Goal: Check status

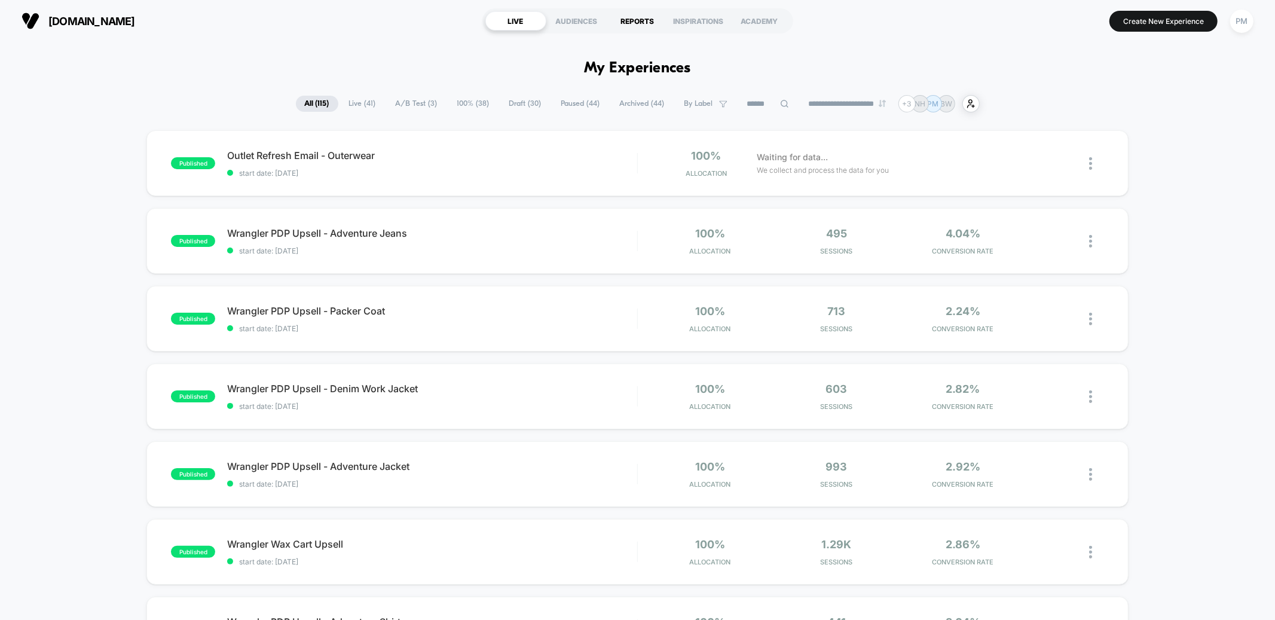
click at [627, 19] on div "REPORTS" at bounding box center [637, 20] width 61 height 19
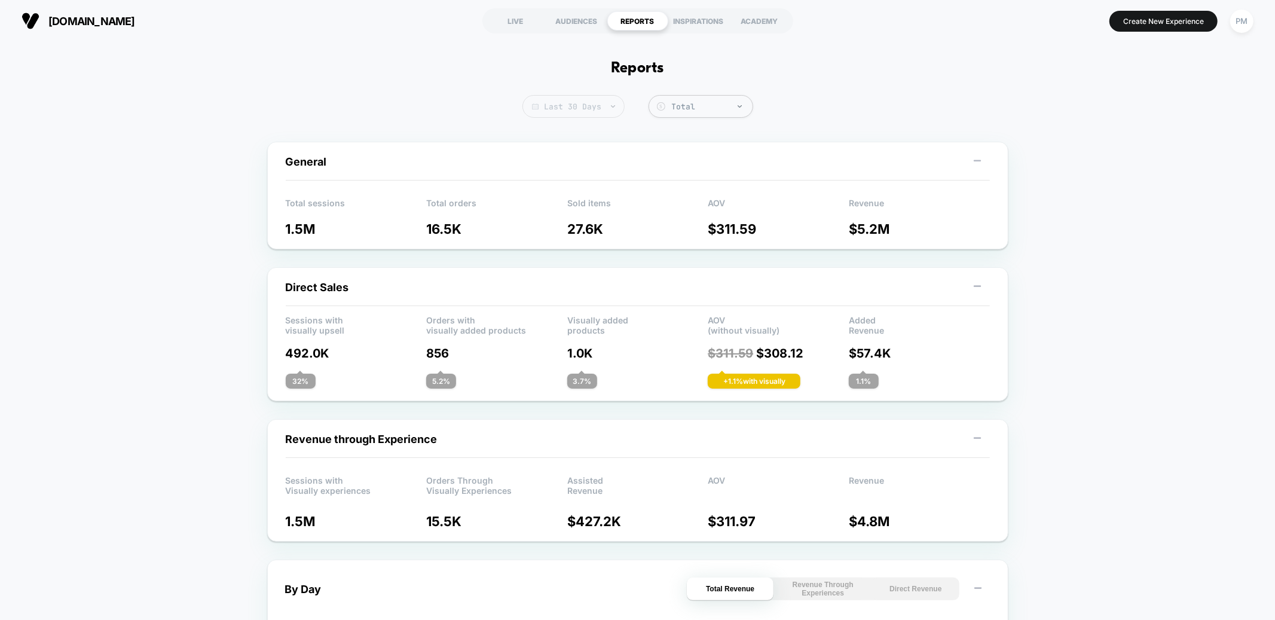
click at [571, 103] on span "Last 30 Days" at bounding box center [573, 106] width 102 height 23
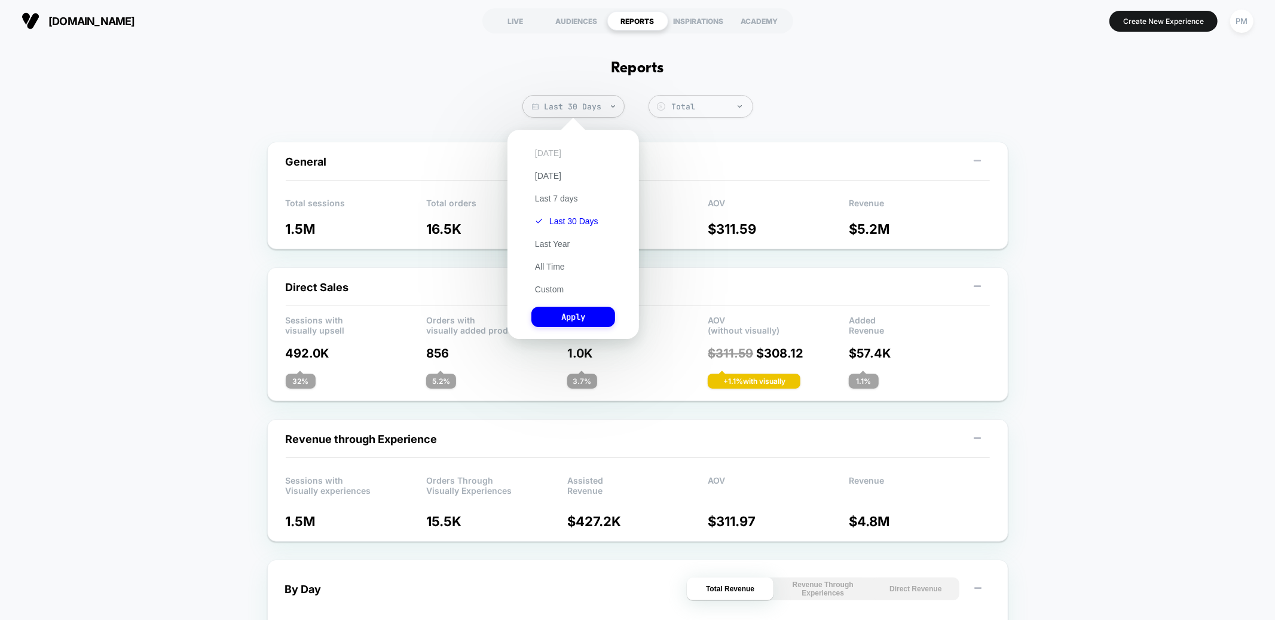
click at [543, 152] on button "[DATE]" at bounding box center [547, 153] width 33 height 11
click at [562, 317] on button "Apply" at bounding box center [573, 317] width 84 height 20
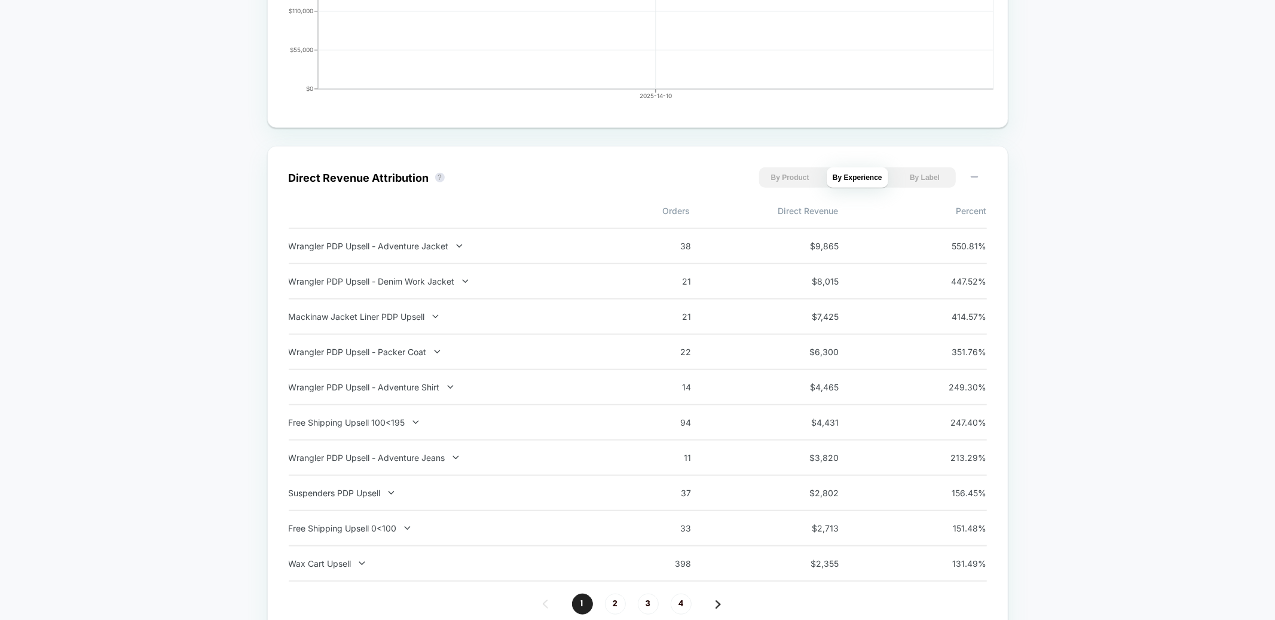
scroll to position [706, 0]
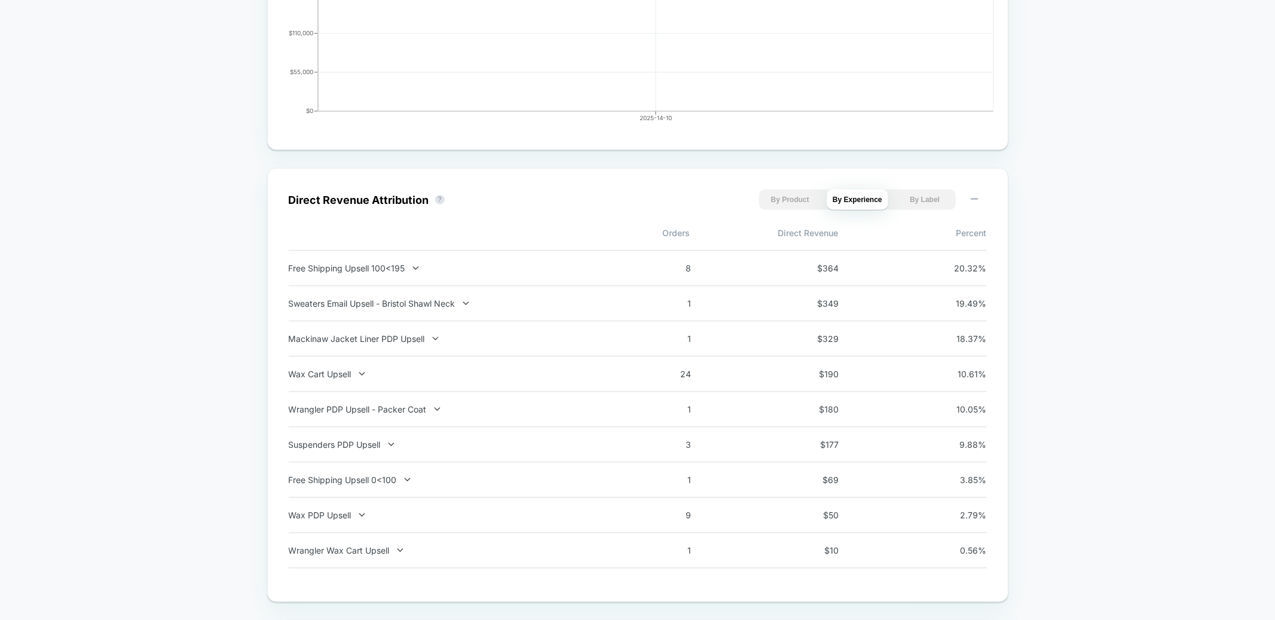
scroll to position [685, 0]
click at [376, 266] on div "Free Shipping Upsell 100<195" at bounding box center [446, 266] width 314 height 10
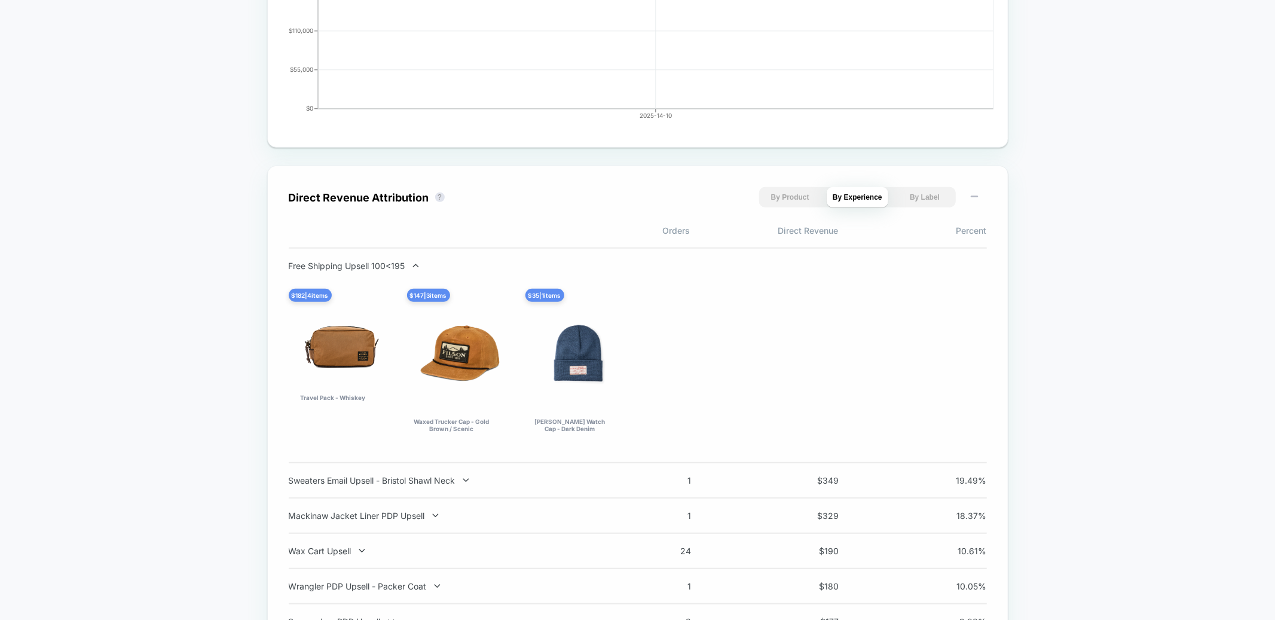
click at [376, 266] on div "Free Shipping Upsell 100<195" at bounding box center [446, 266] width 314 height 10
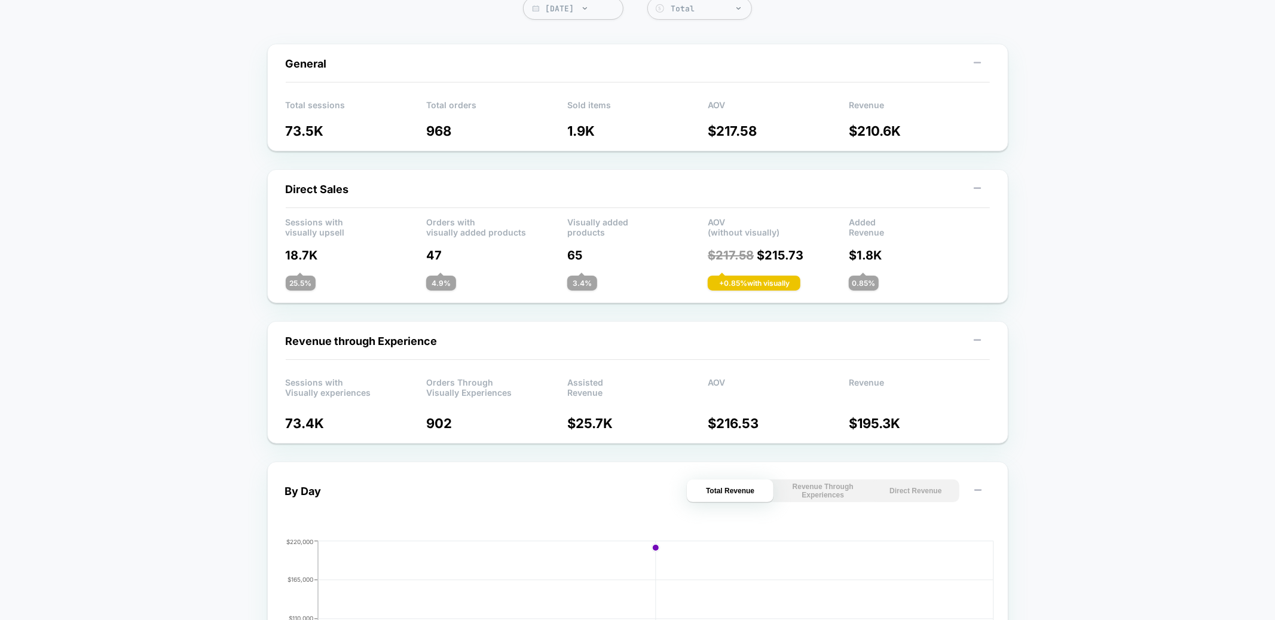
scroll to position [0, 0]
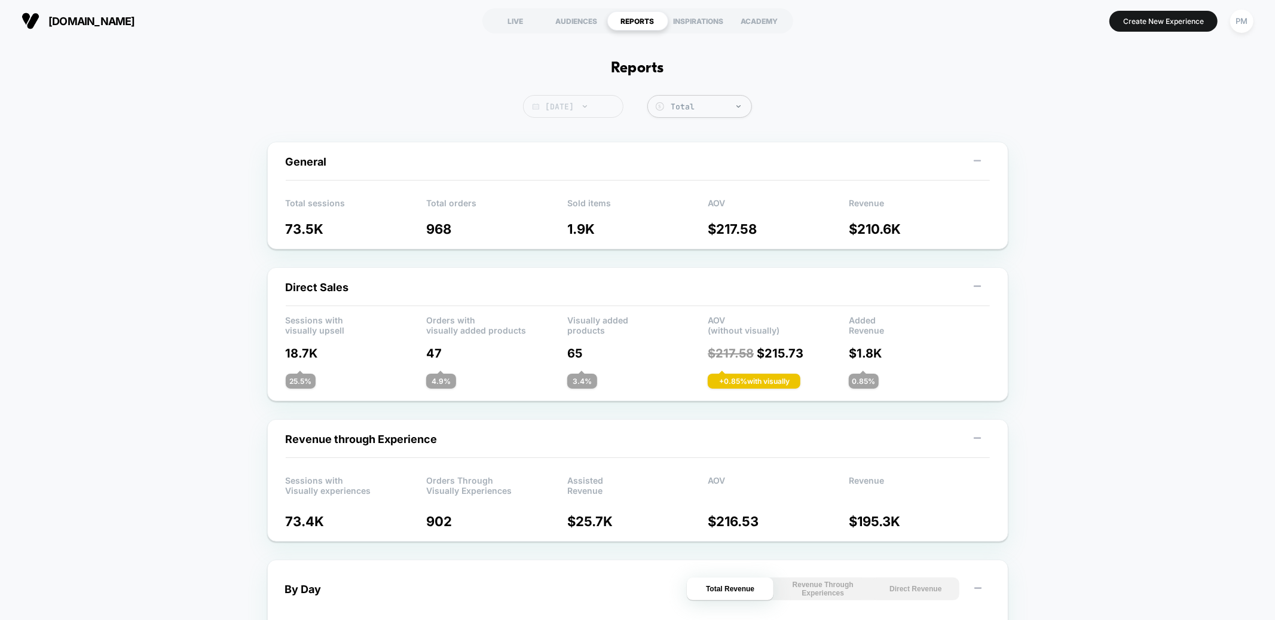
click at [577, 98] on span "[DATE]" at bounding box center [573, 106] width 100 height 23
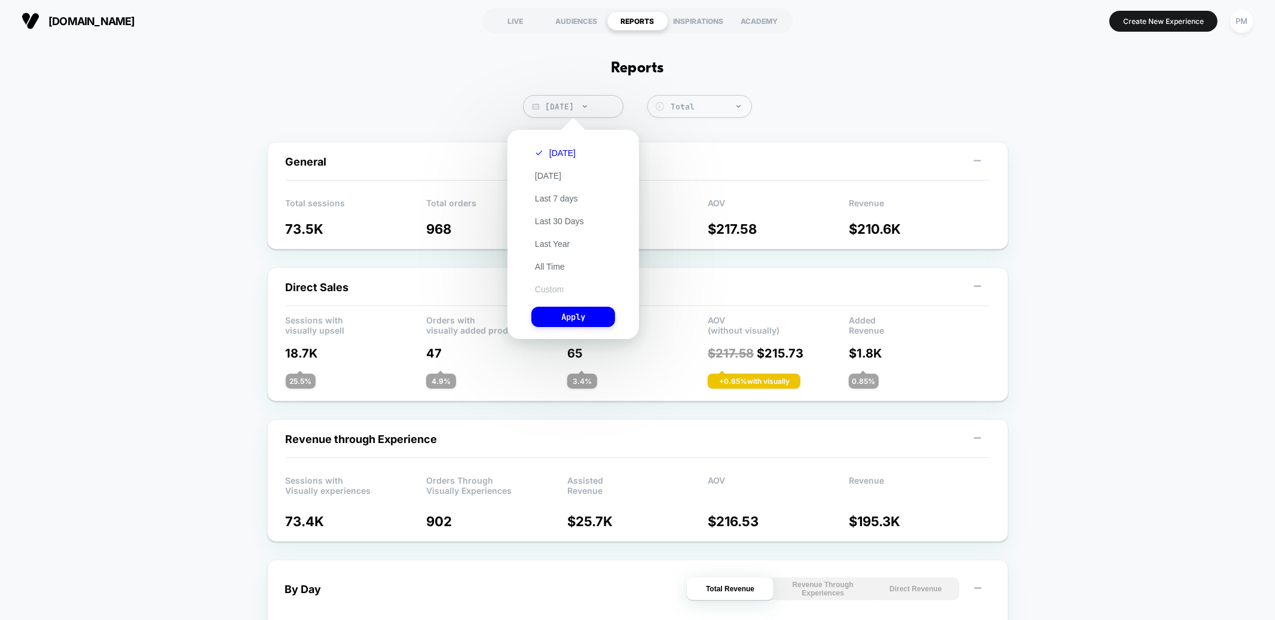
click at [535, 289] on button "Custom" at bounding box center [549, 289] width 36 height 11
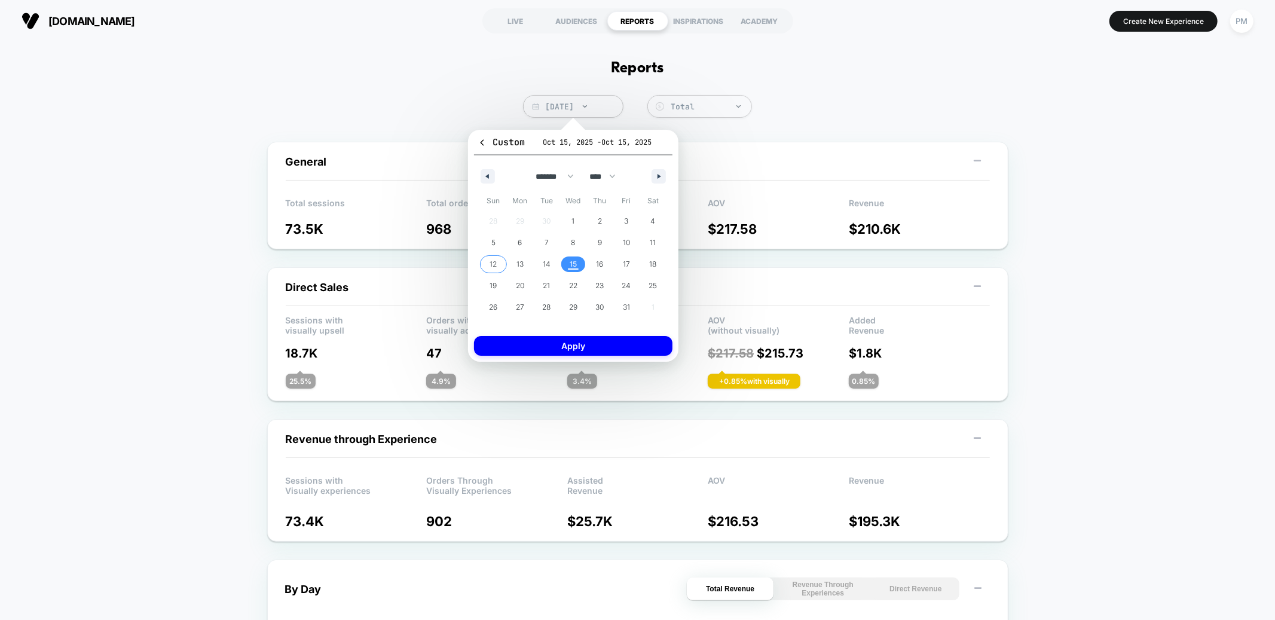
click at [495, 266] on span "12" at bounding box center [492, 264] width 7 height 22
click at [566, 265] on span "15" at bounding box center [573, 264] width 27 height 16
click at [557, 349] on button "Apply" at bounding box center [573, 346] width 198 height 20
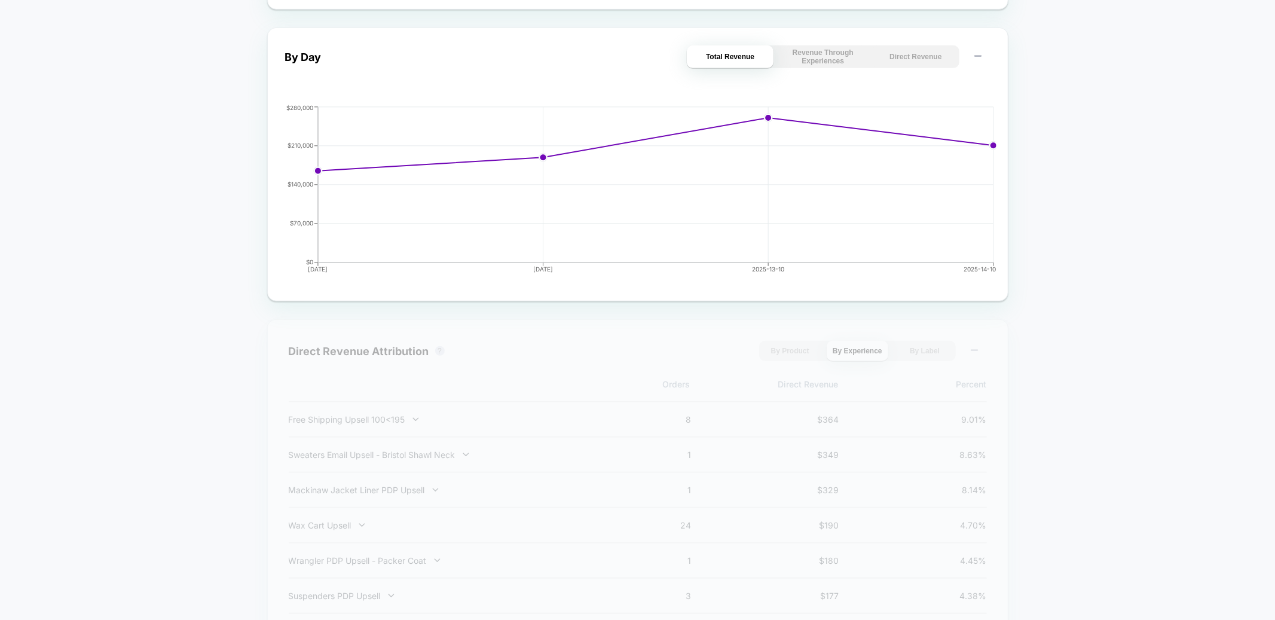
scroll to position [576, 0]
